Goal: Task Accomplishment & Management: Manage account settings

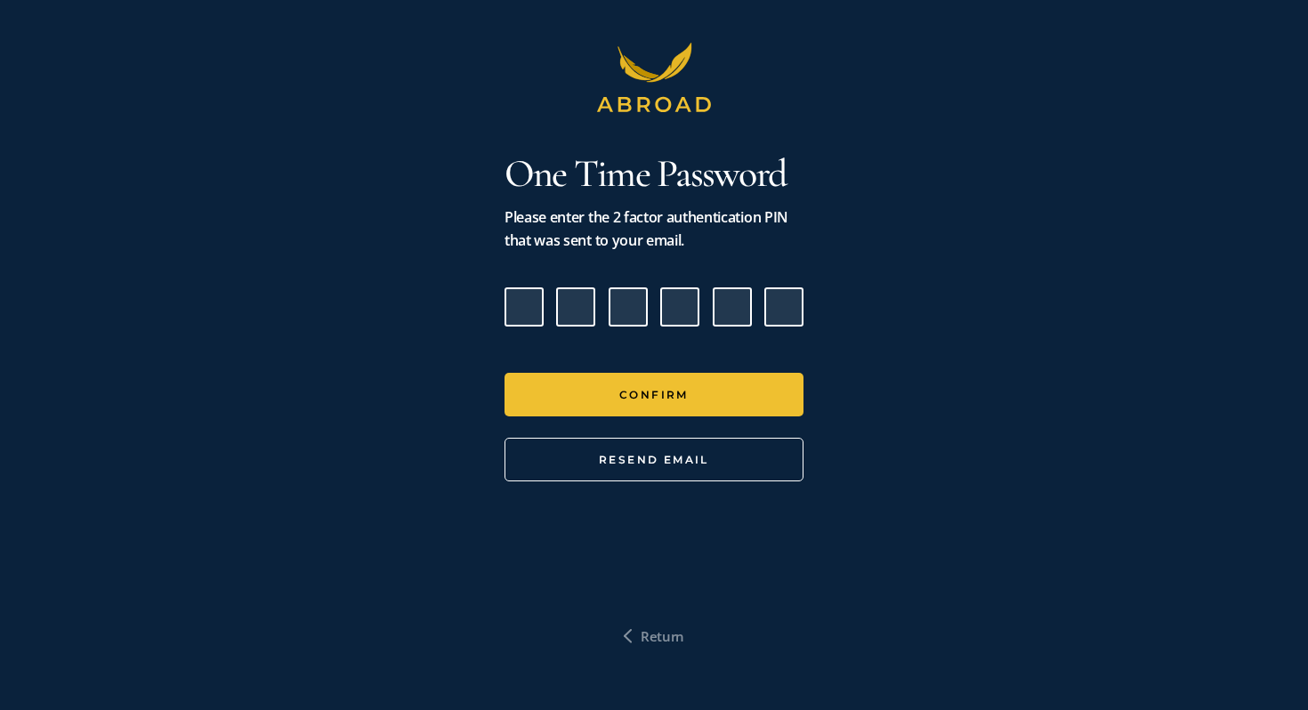
click at [530, 311] on input "Please enter verification code. Digit 1" at bounding box center [524, 306] width 39 height 39
paste input "3"
type input "0"
type input "7"
type input "9"
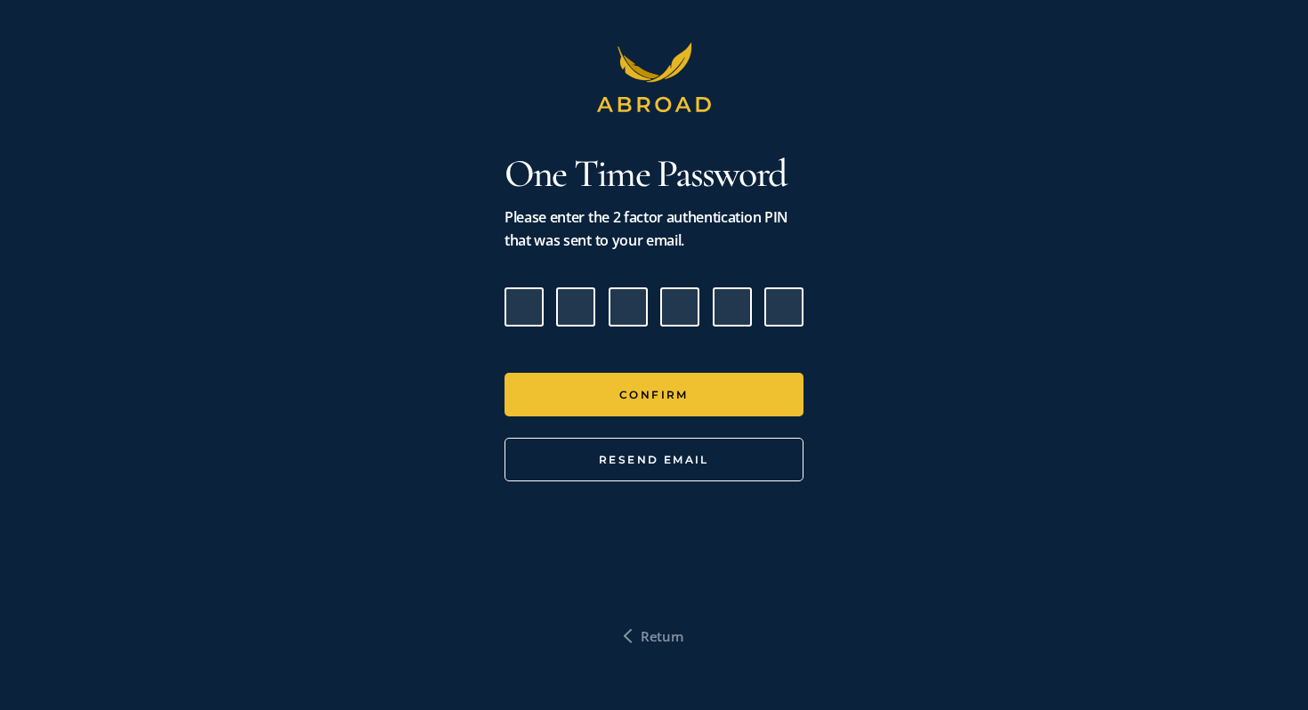
type input "5"
type input "2"
type input "3"
click at [505, 373] on button "Confirm" at bounding box center [654, 395] width 299 height 44
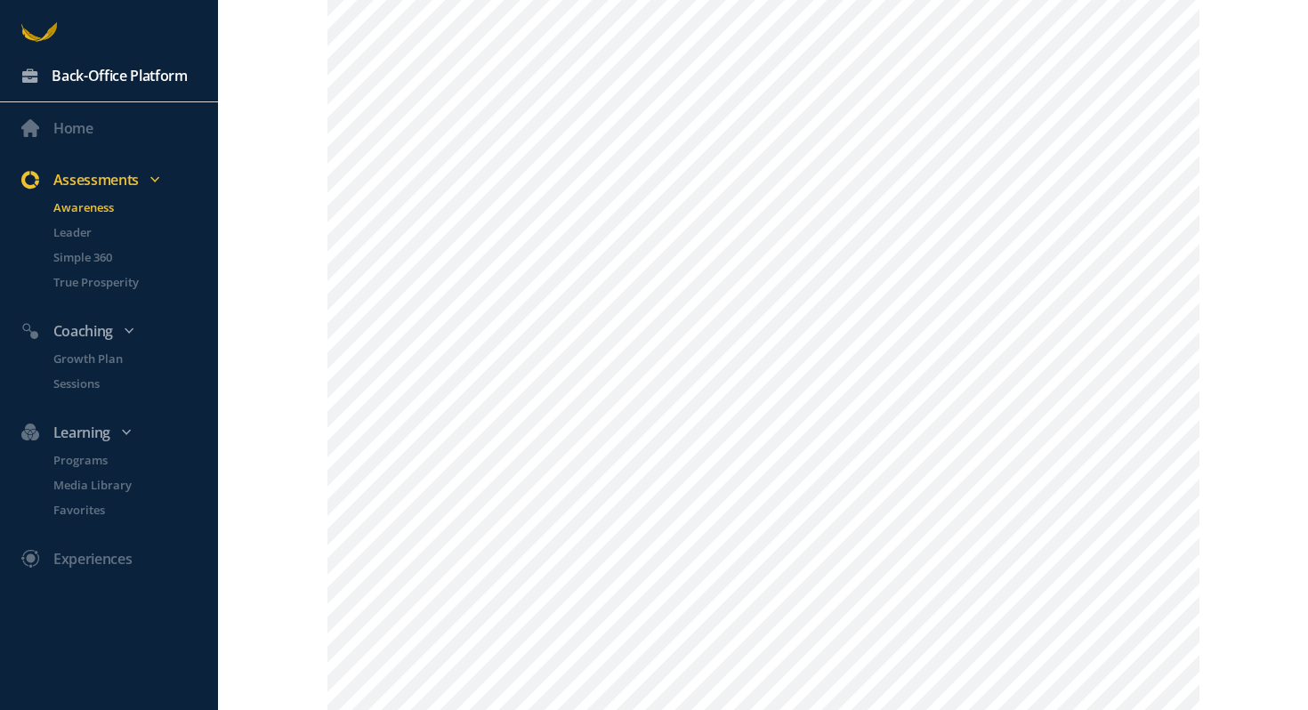
click at [156, 80] on div "Back-Office Platform" at bounding box center [120, 75] width 136 height 23
